Goal: Task Accomplishment & Management: Manage account settings

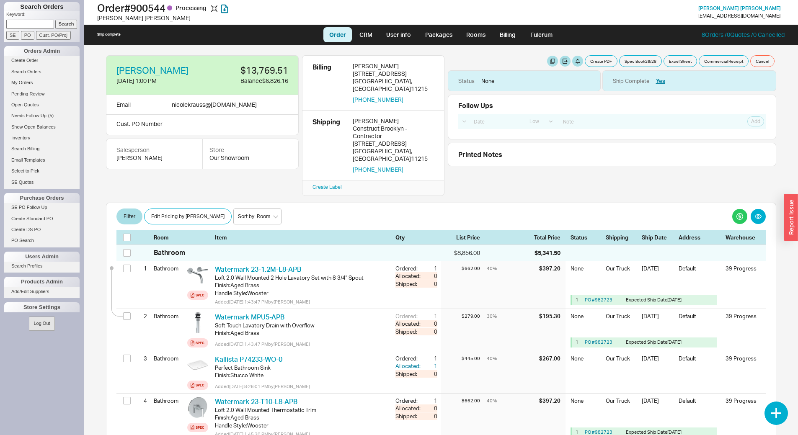
select select "LOW"
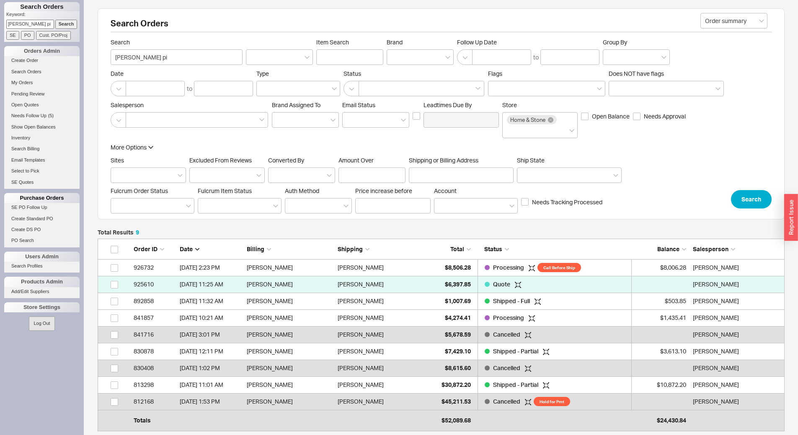
scroll to position [182, 680]
click at [36, 240] on link "PO Search" at bounding box center [41, 240] width 75 height 9
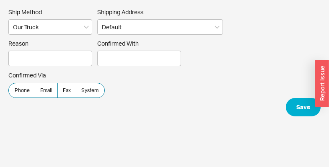
select select "8"
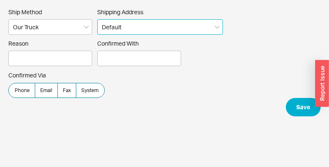
click at [202, 29] on select "Default ----- Add New Address" at bounding box center [160, 26] width 126 height 15
click at [97, 19] on select "Default ----- Add New Address" at bounding box center [160, 26] width 126 height 15
select select "0"
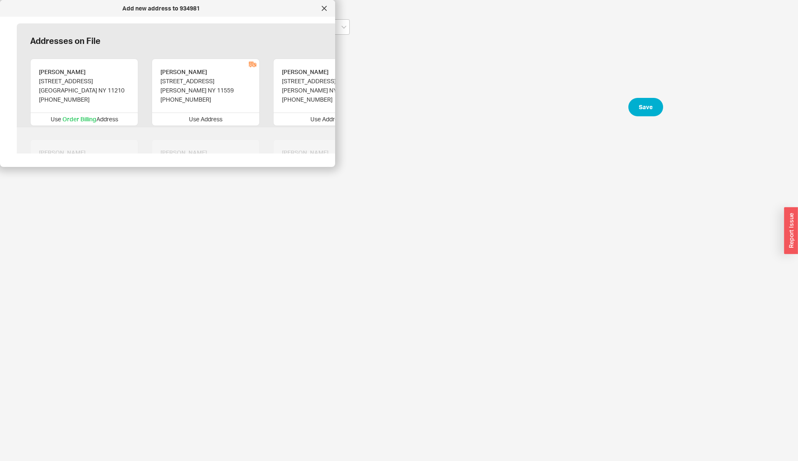
click at [197, 118] on div "Use Address" at bounding box center [205, 119] width 107 height 13
type input "Esther"
type input "Bistritzky"
type input "280 Breezyway"
type input "11559"
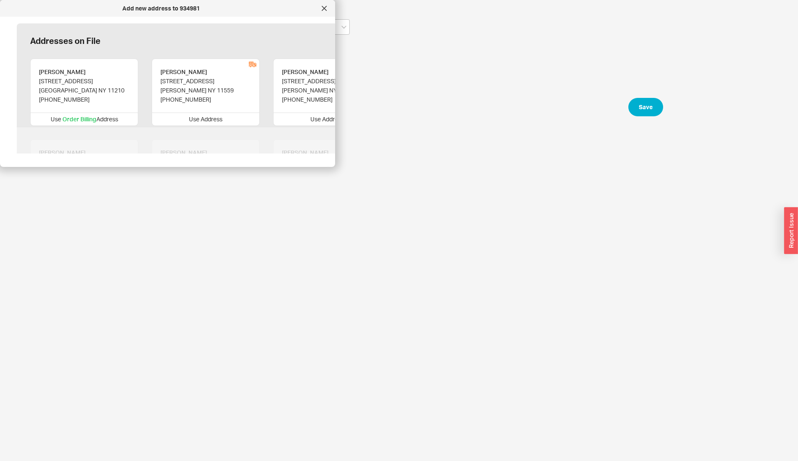
type input "Lawrence"
type input "New York"
type input "(718) 627-9518"
click at [203, 116] on div "Use Address" at bounding box center [205, 119] width 107 height 13
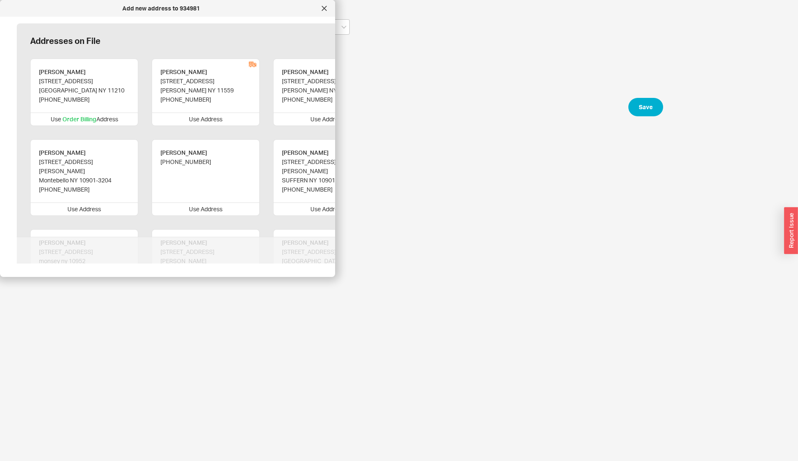
drag, startPoint x: 306, startPoint y: 168, endPoint x: 329, endPoint y: 286, distance: 119.8
click at [328, 167] on div at bounding box center [167, 277] width 335 height 4
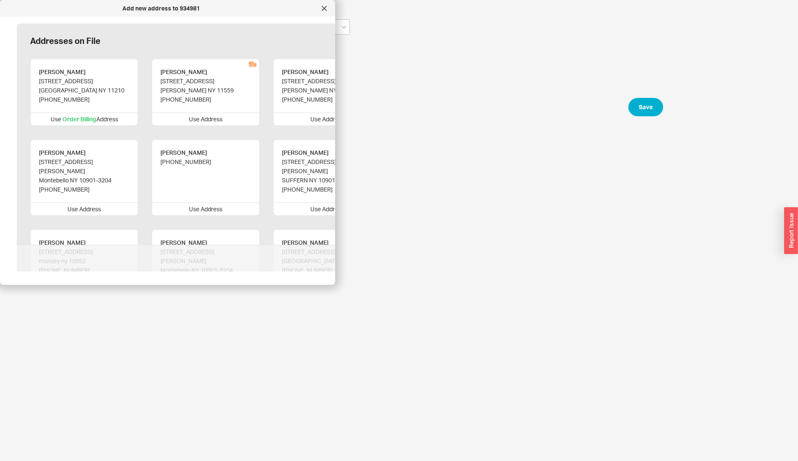
click at [214, 116] on div "Use Address" at bounding box center [205, 119] width 107 height 13
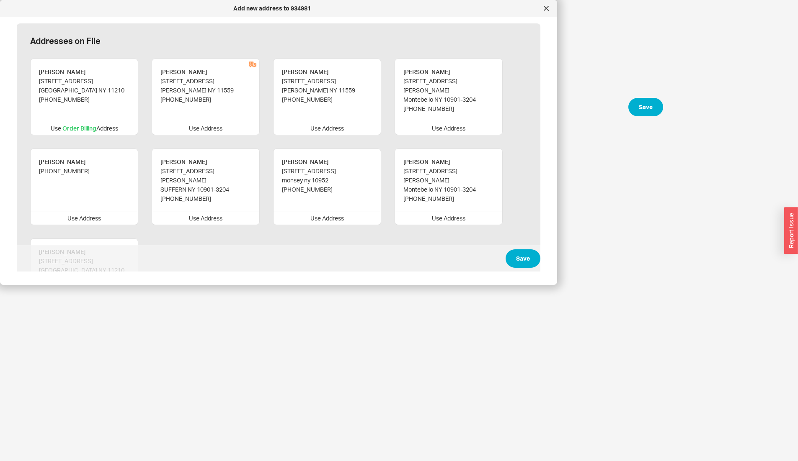
drag, startPoint x: 334, startPoint y: 268, endPoint x: 556, endPoint y: 278, distance: 222.1
click at [212, 122] on div "Use Address" at bounding box center [205, 128] width 107 height 13
click at [328, 167] on button "Save" at bounding box center [522, 259] width 35 height 18
click at [211, 122] on div "Use Address" at bounding box center [205, 128] width 107 height 13
click at [206, 87] on div "Lawrence NY 11559" at bounding box center [196, 90] width 73 height 9
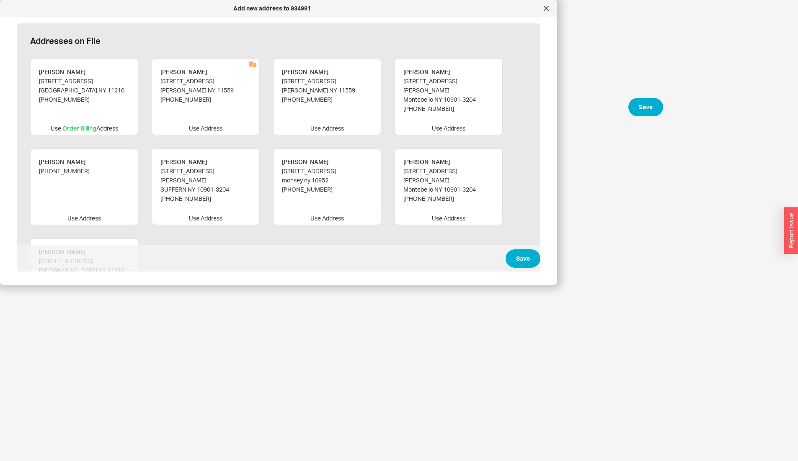
click at [210, 123] on div "Use Address" at bounding box center [205, 128] width 107 height 13
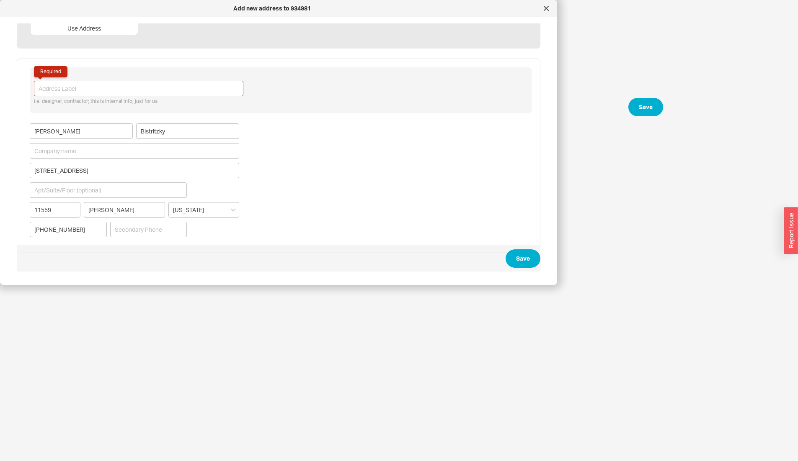
scroll to position [20, 0]
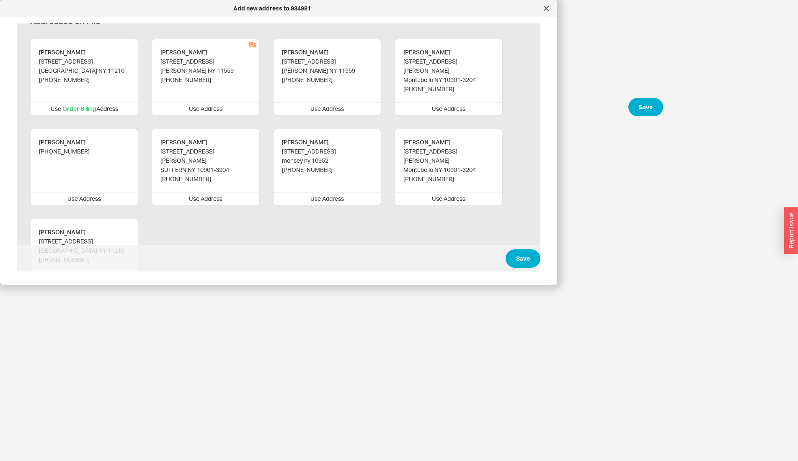
click at [192, 71] on div "Lawrence NY 11559" at bounding box center [196, 70] width 73 height 9
click at [184, 57] on div "280 Breezyway" at bounding box center [196, 61] width 73 height 9
click at [184, 60] on div "280 Breezyway" at bounding box center [196, 61] width 73 height 9
click at [185, 59] on div "280 Breezyway" at bounding box center [196, 61] width 73 height 9
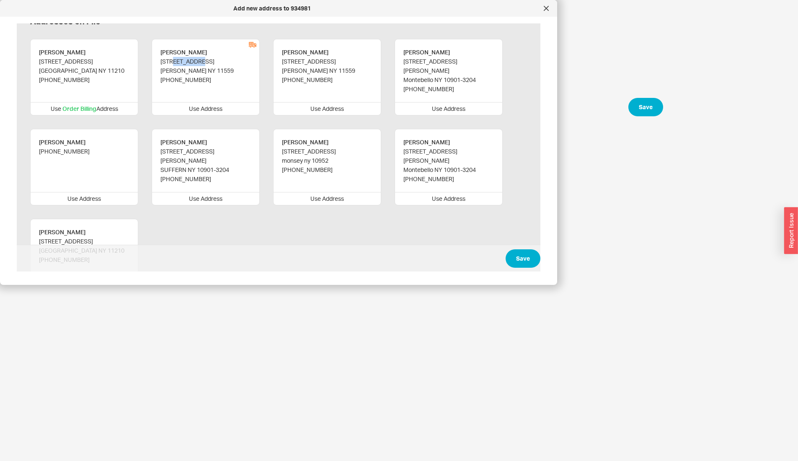
click at [185, 59] on div "280 Breezyway" at bounding box center [196, 61] width 73 height 9
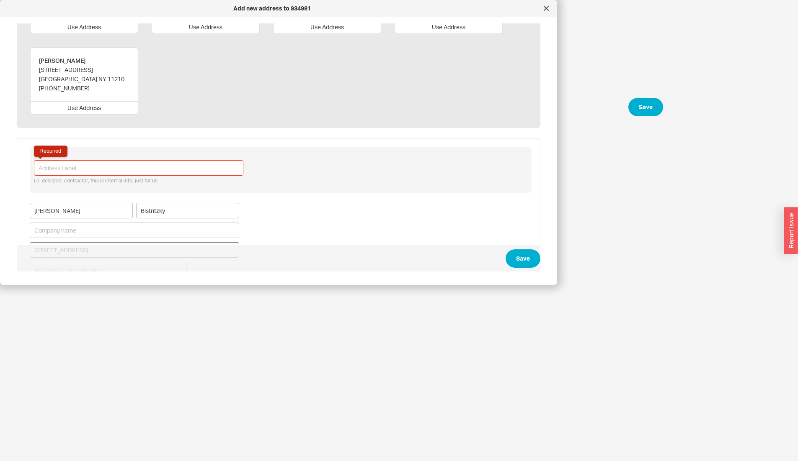
scroll to position [271, 0]
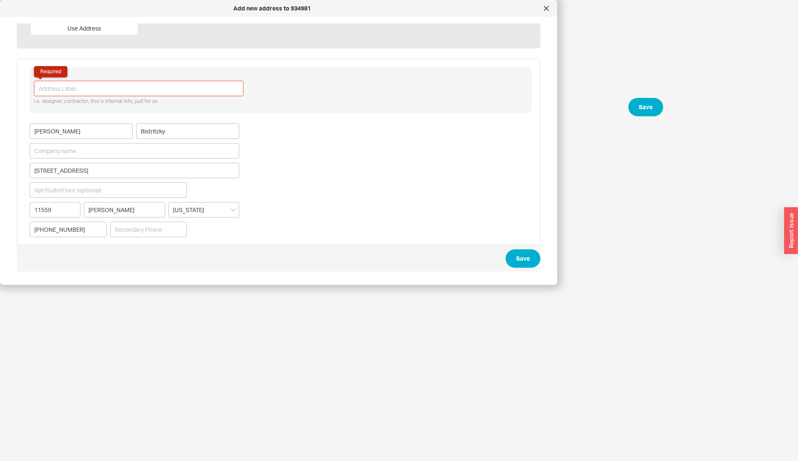
click at [84, 81] on input "Required" at bounding box center [138, 88] width 209 height 15
type input "alternate"
click at [328, 167] on button "Save" at bounding box center [522, 259] width 35 height 18
select select "4061"
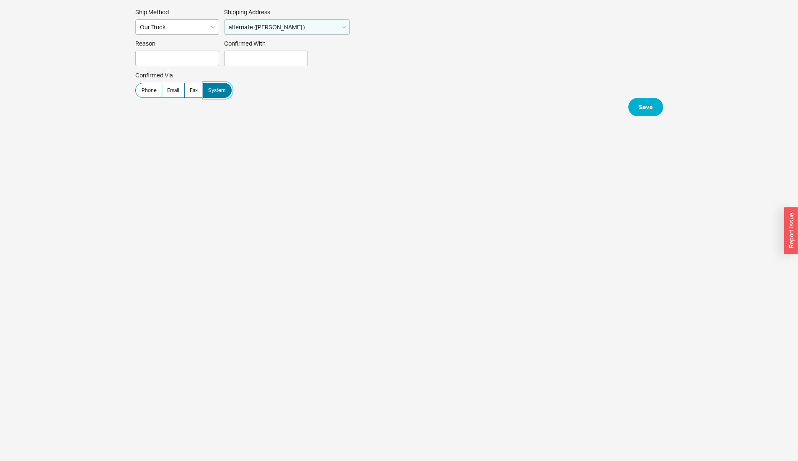
click at [212, 93] on span "System" at bounding box center [216, 90] width 17 height 7
click at [0, 0] on input "System" at bounding box center [0, 0] width 0 height 0
click at [328, 103] on button "Save" at bounding box center [645, 107] width 35 height 18
click at [242, 54] on input "Confirmed With Required" at bounding box center [266, 58] width 84 height 15
click at [168, 54] on input "Reason Required" at bounding box center [177, 58] width 84 height 15
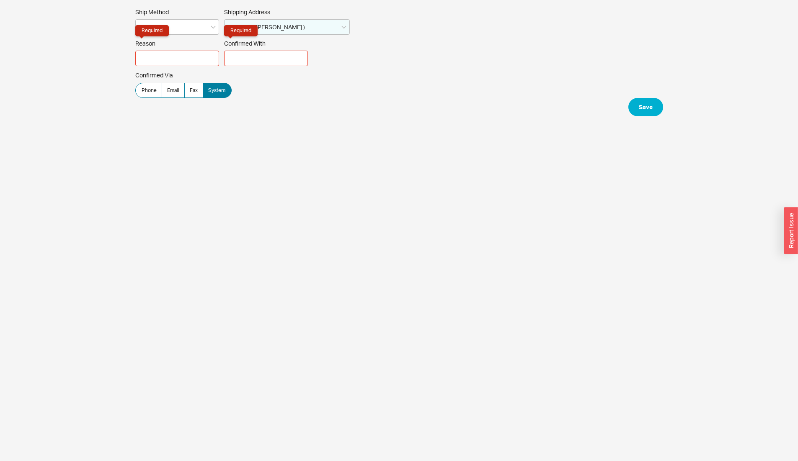
type input "--"
drag, startPoint x: 278, startPoint y: 60, endPoint x: 282, endPoint y: 66, distance: 7.5
click at [277, 60] on input "Confirmed With Required" at bounding box center [266, 58] width 84 height 15
type input "rachelli"
click at [328, 103] on button "Save" at bounding box center [645, 107] width 35 height 18
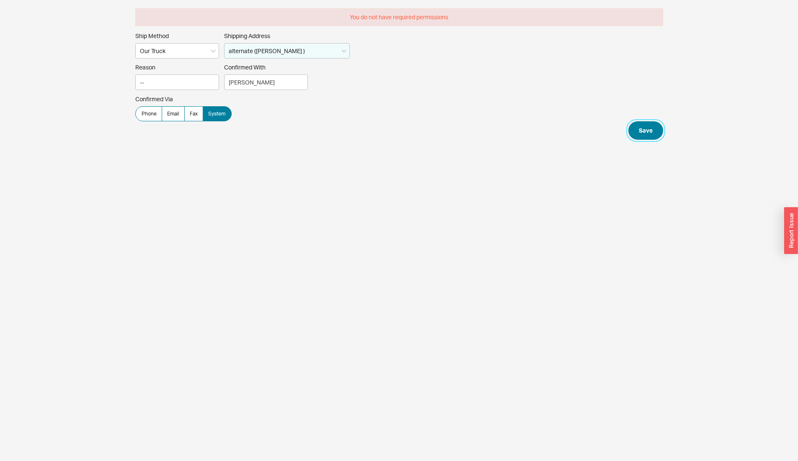
drag, startPoint x: 637, startPoint y: 127, endPoint x: 795, endPoint y: 32, distance: 184.7
click at [328, 125] on button "Save" at bounding box center [645, 130] width 35 height 18
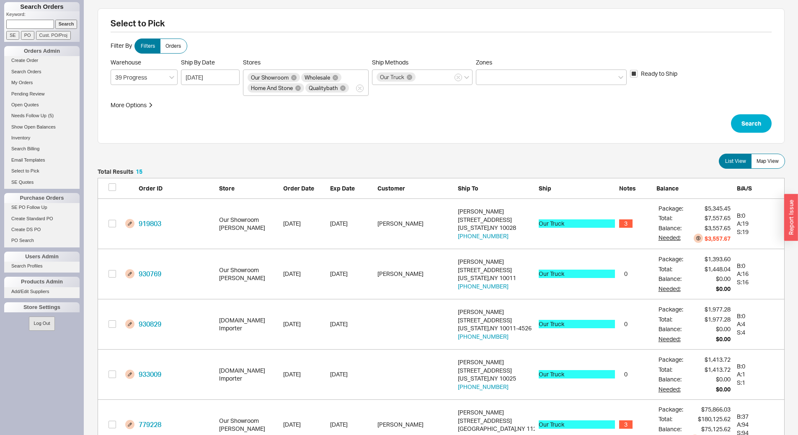
scroll to position [777, 680]
click at [739, 122] on button "Search" at bounding box center [751, 123] width 41 height 18
click at [777, 166] on label "Map View" at bounding box center [768, 161] width 34 height 15
click at [0, 0] on input "Map View" at bounding box center [0, 0] width 0 height 0
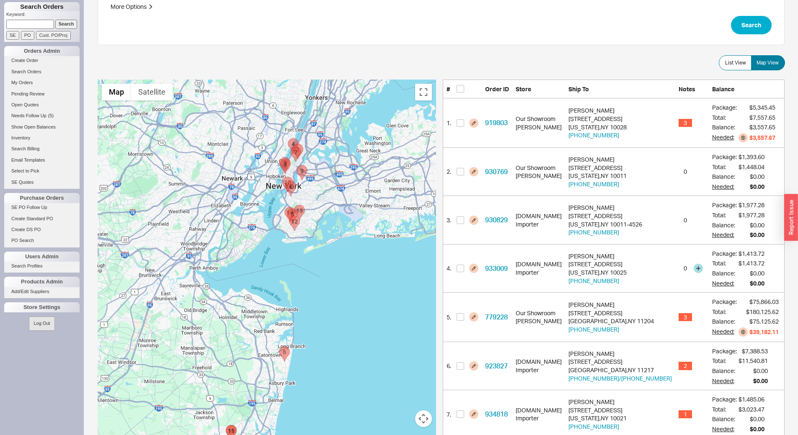
scroll to position [84, 0]
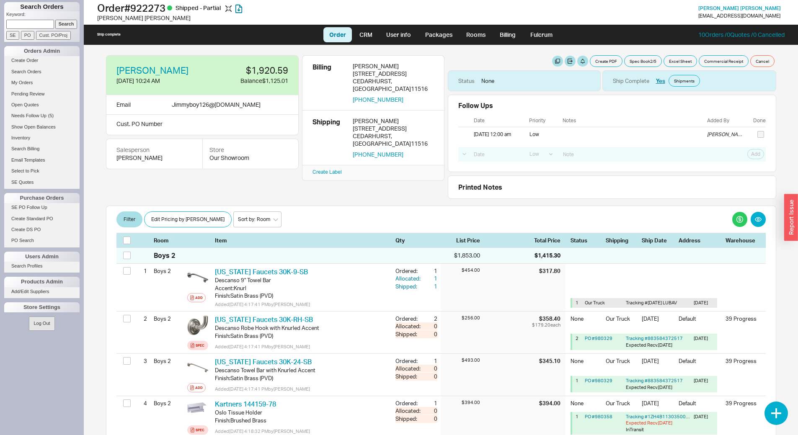
select select "LOW"
click at [38, 23] on input at bounding box center [30, 24] width 48 height 9
type input "ma"
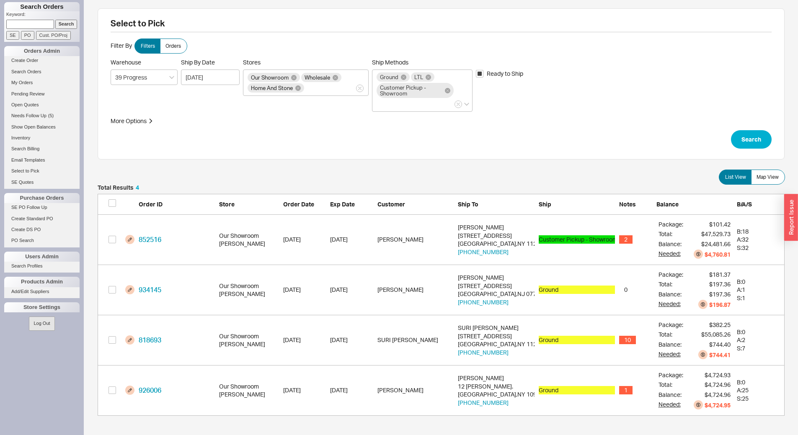
scroll to position [225, 680]
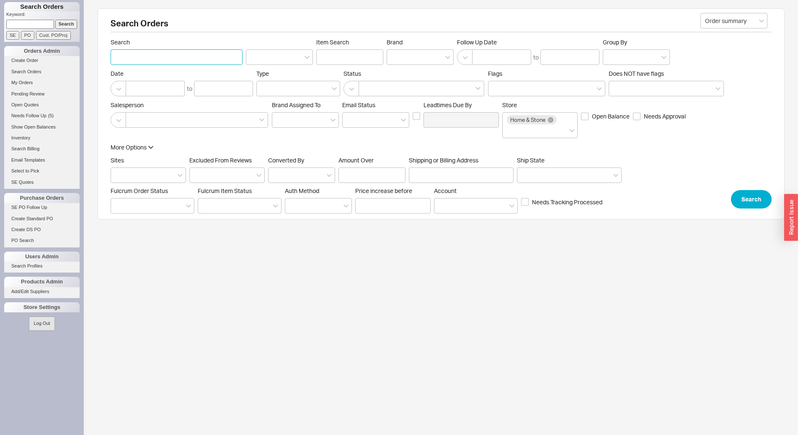
click at [190, 56] on input "Search" at bounding box center [177, 56] width 132 height 15
type input "may"
click at [755, 198] on button "Search" at bounding box center [751, 199] width 41 height 18
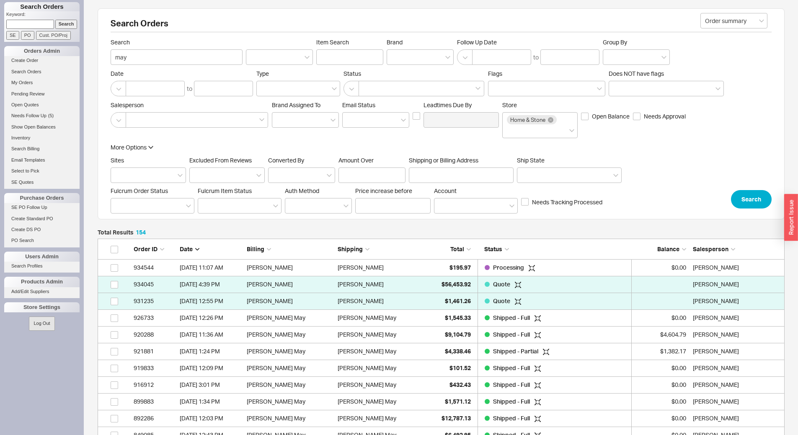
scroll to position [2610, 680]
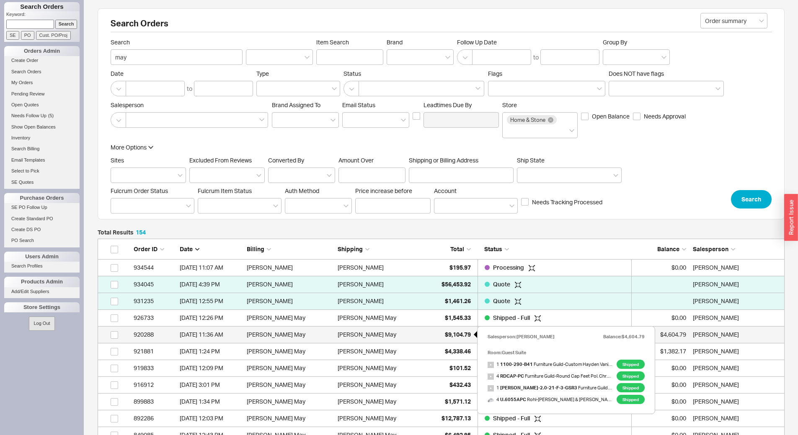
click at [447, 336] on span "$9,104.79" at bounding box center [458, 334] width 26 height 7
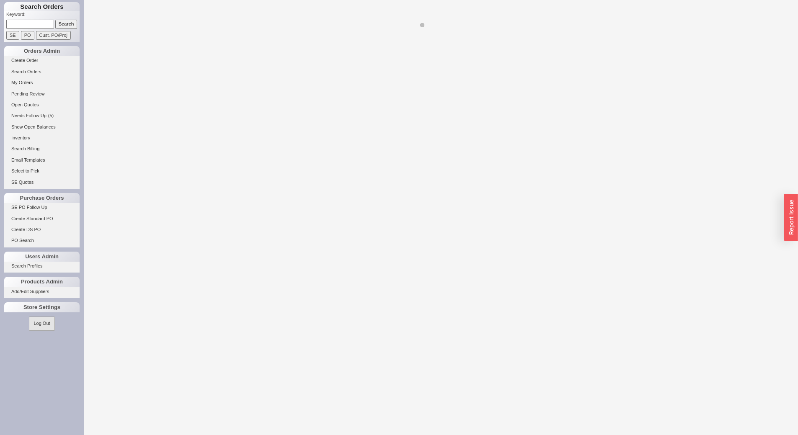
select select "LOW"
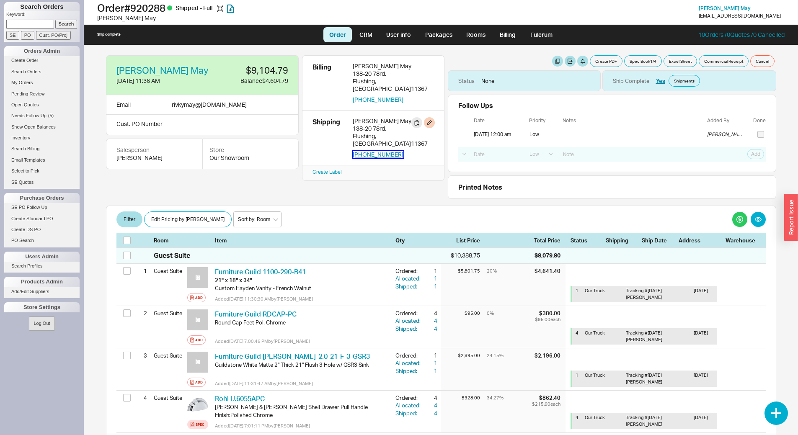
click at [380, 151] on button "[PHONE_NUMBER]" at bounding box center [378, 155] width 51 height 8
